Goal: Information Seeking & Learning: Learn about a topic

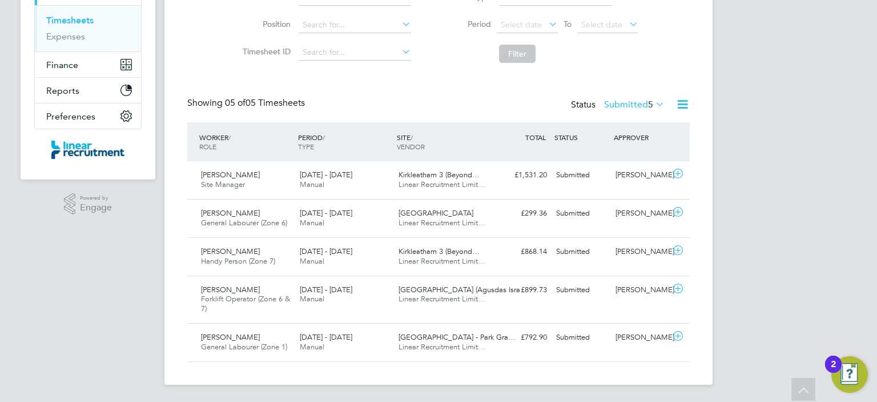
scroll to position [161, 0]
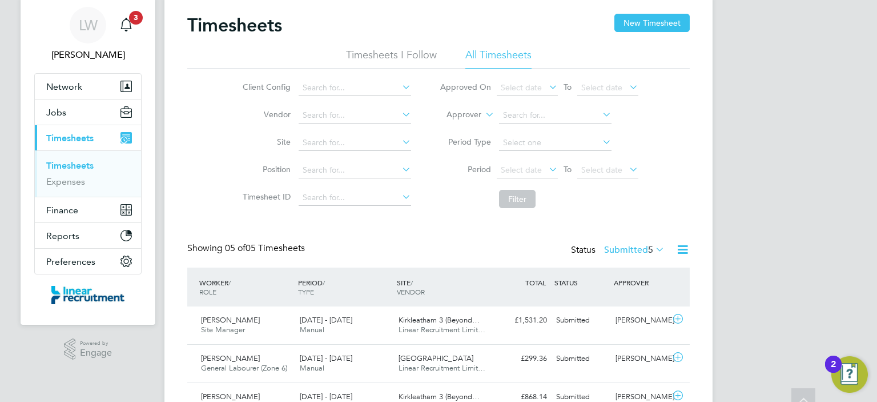
scroll to position [24, 0]
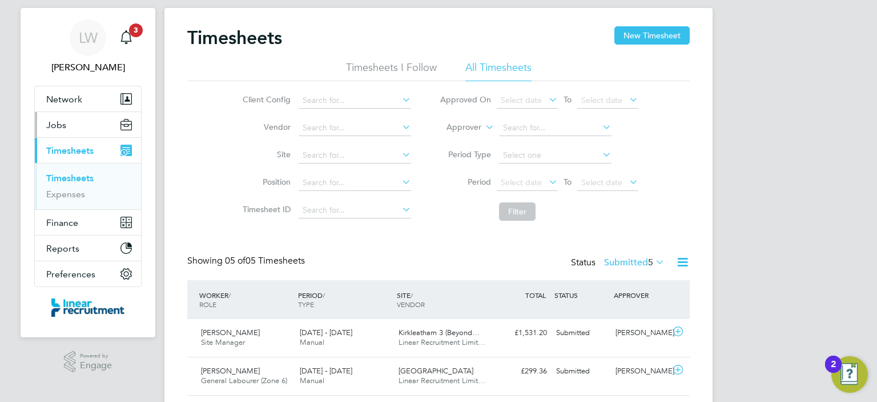
click at [78, 122] on button "Jobs" at bounding box center [88, 124] width 106 height 25
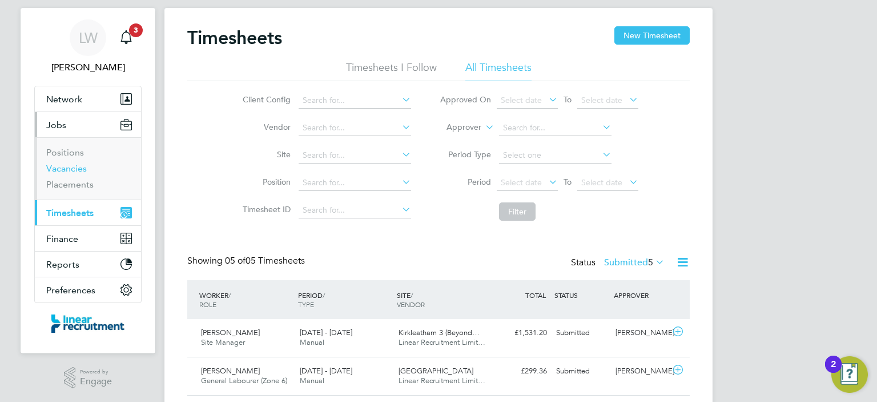
click at [79, 168] on link "Vacancies" at bounding box center [66, 168] width 41 height 11
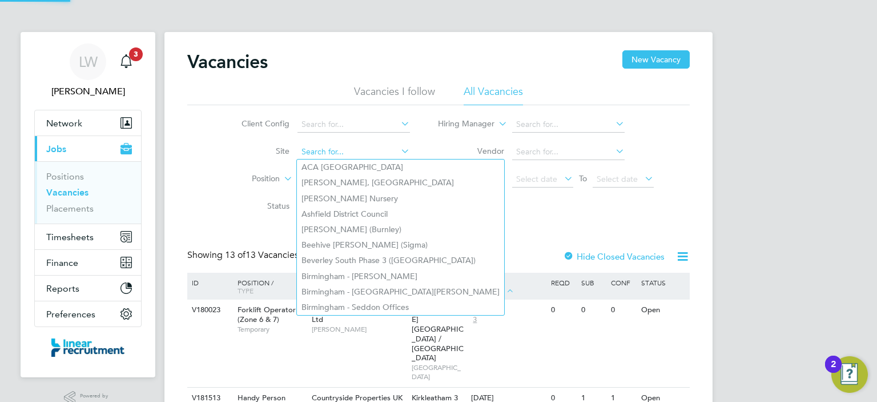
click at [322, 144] on input at bounding box center [354, 152] width 113 height 16
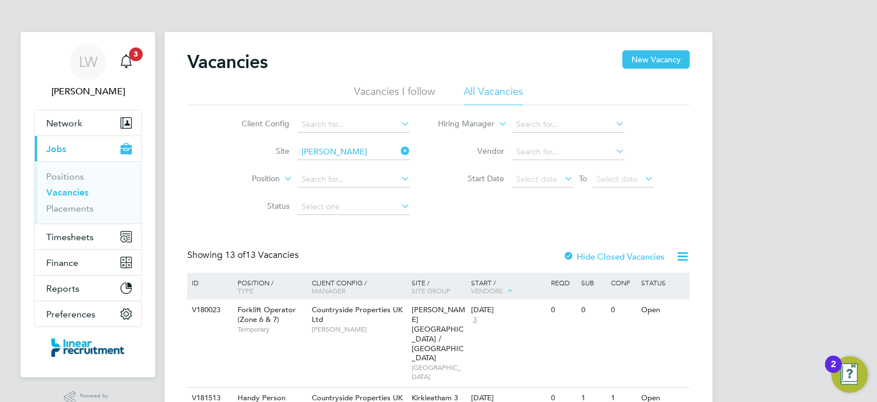
click at [327, 164] on li "[PERSON_NAME][GEOGRAPHIC_DATA]" at bounding box center [376, 166] width 158 height 15
type input "[GEOGRAPHIC_DATA]"
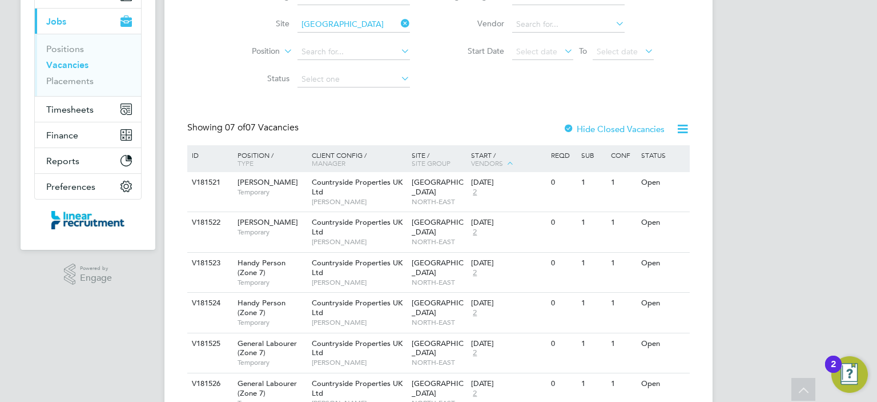
scroll to position [137, 0]
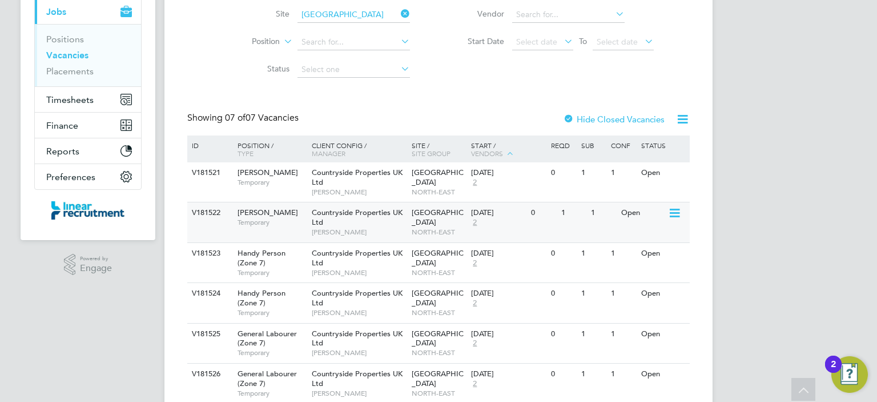
click at [279, 223] on span "Temporary" at bounding box center [272, 222] width 69 height 9
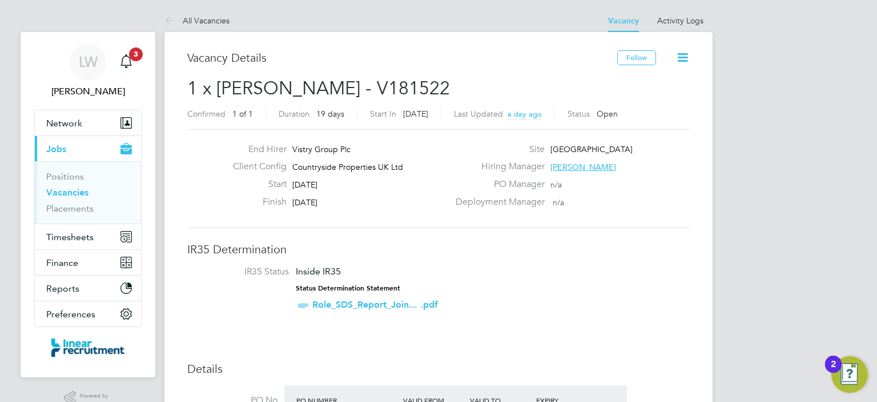
click at [683, 50] on icon at bounding box center [683, 57] width 14 height 14
click at [559, 84] on h2 "1 x Joiner - V181522 Confirmed 1 of 1 Duration 19 days Start In 9 days ago Last…" at bounding box center [438, 101] width 503 height 48
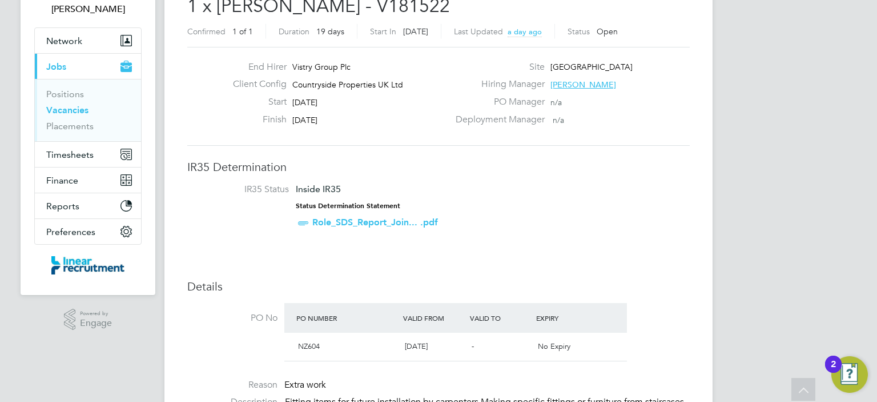
scroll to position [91, 0]
